Goal: Register for event/course

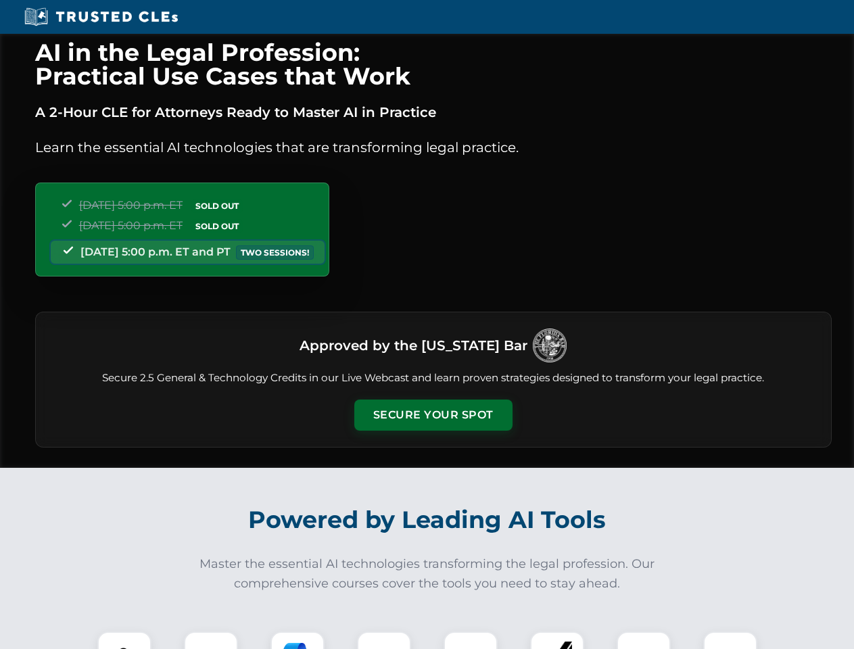
click at [433, 415] on button "Secure Your Spot" at bounding box center [433, 415] width 158 height 31
click at [124, 640] on img at bounding box center [124, 658] width 39 height 39
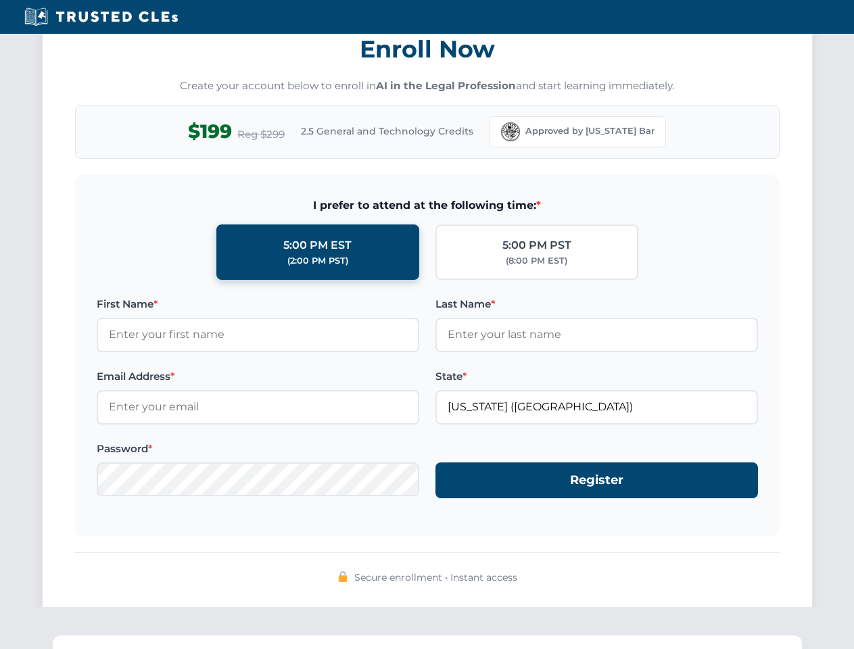
scroll to position [1327, 0]
